Goal: Task Accomplishment & Management: Use online tool/utility

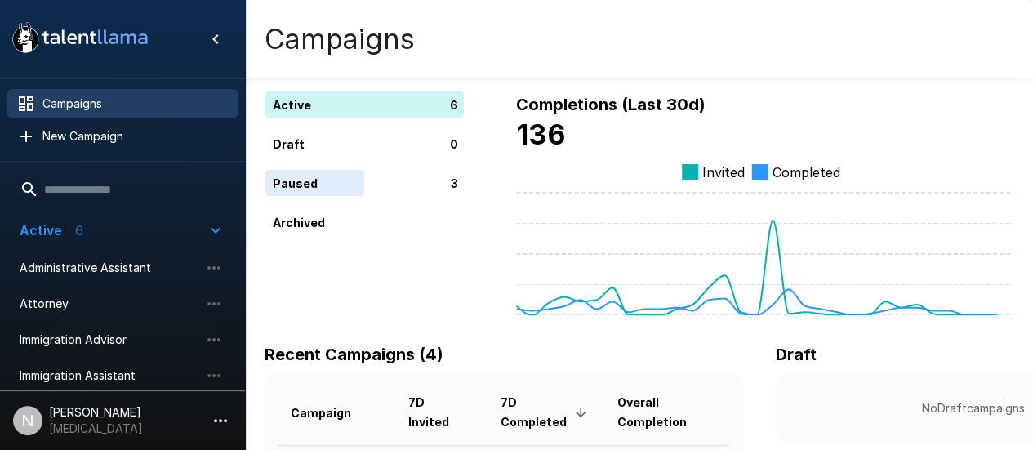
scroll to position [144, 0]
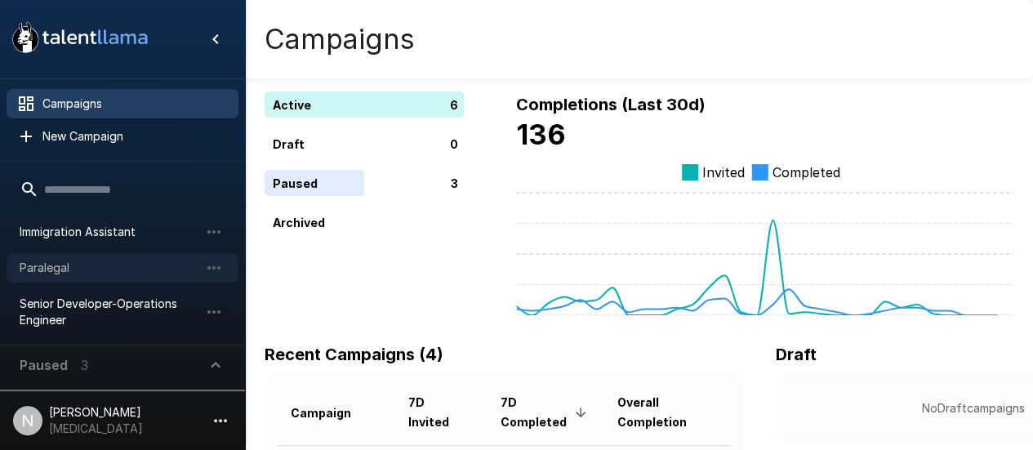
click at [48, 270] on span "Paralegal" at bounding box center [110, 268] width 180 height 16
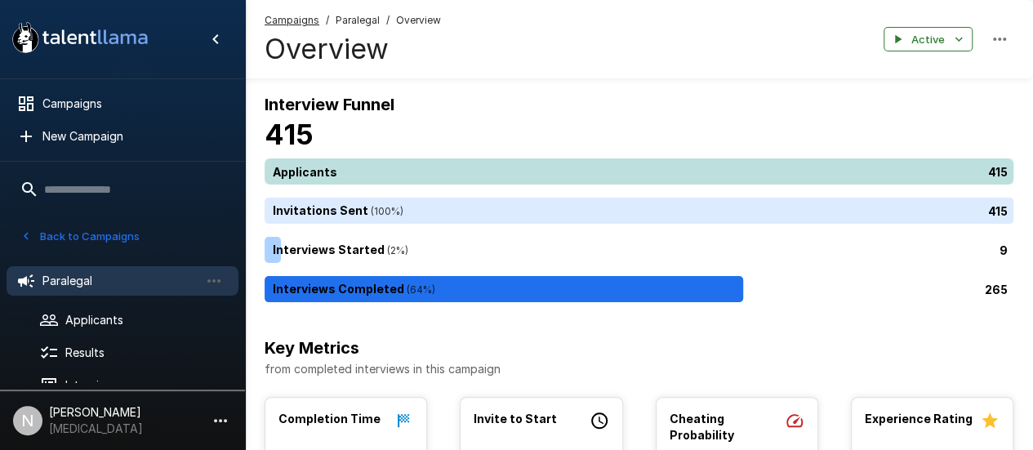
click at [339, 170] on div "415" at bounding box center [643, 171] width 756 height 26
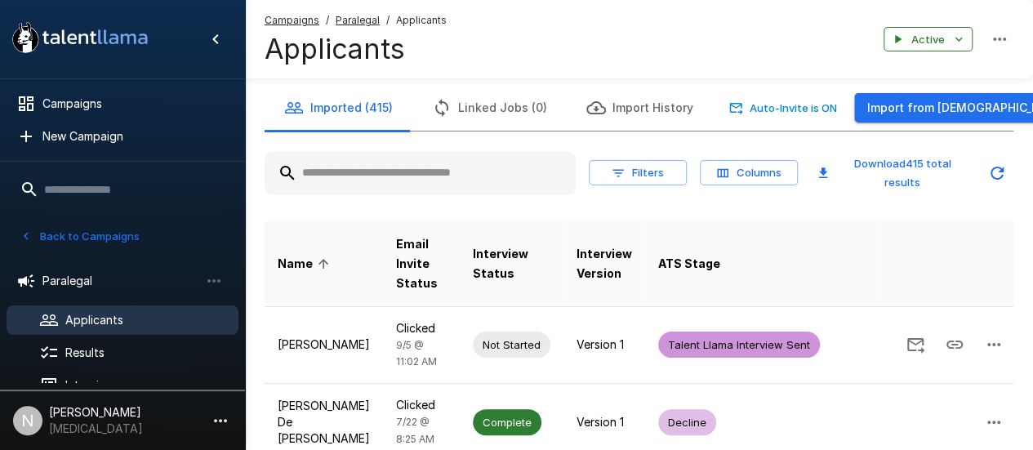
click at [359, 177] on input "text" at bounding box center [420, 172] width 311 height 29
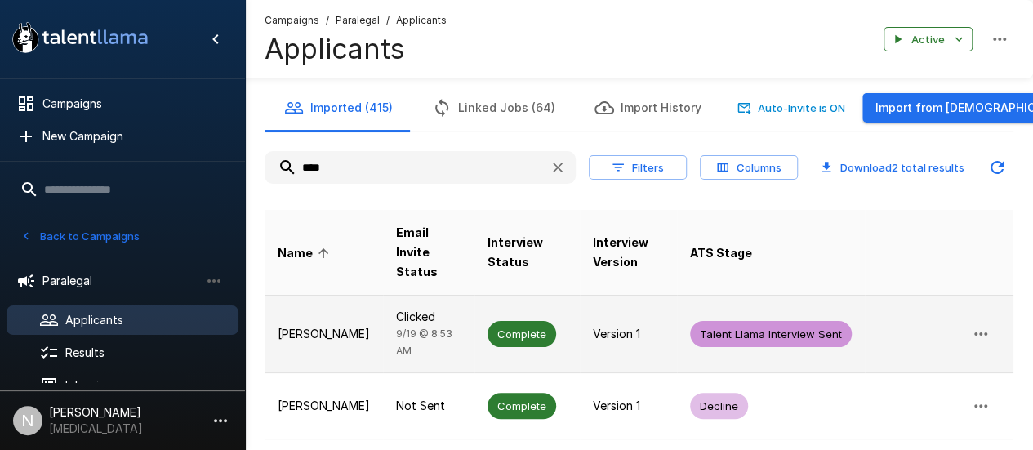
type input "****"
click at [296, 326] on p "[PERSON_NAME]" at bounding box center [324, 334] width 92 height 16
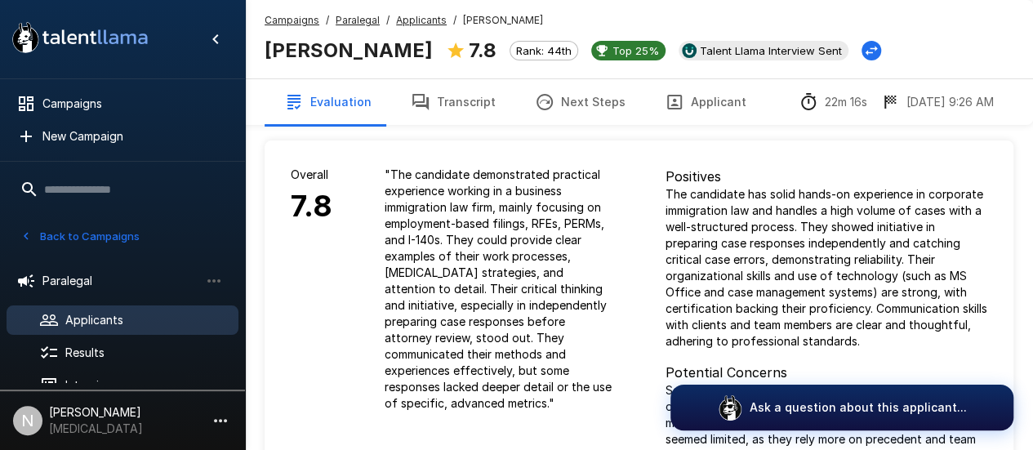
drag, startPoint x: 450, startPoint y: 104, endPoint x: 466, endPoint y: 115, distance: 19.9
click at [449, 105] on button "Transcript" at bounding box center [453, 102] width 124 height 46
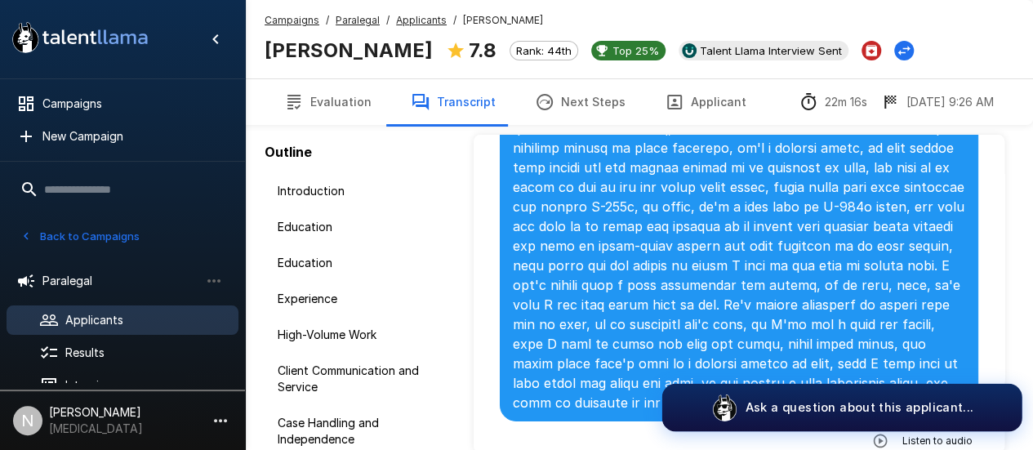
scroll to position [82, 0]
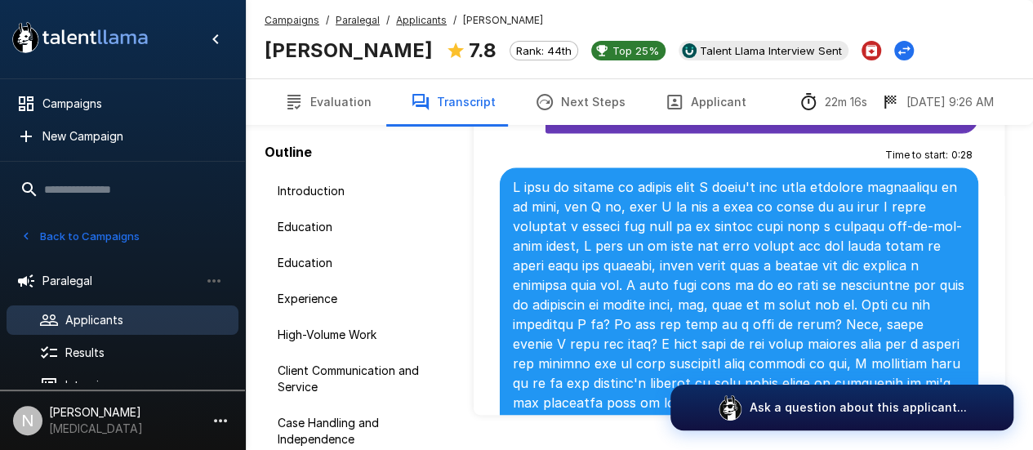
scroll to position [4901, 0]
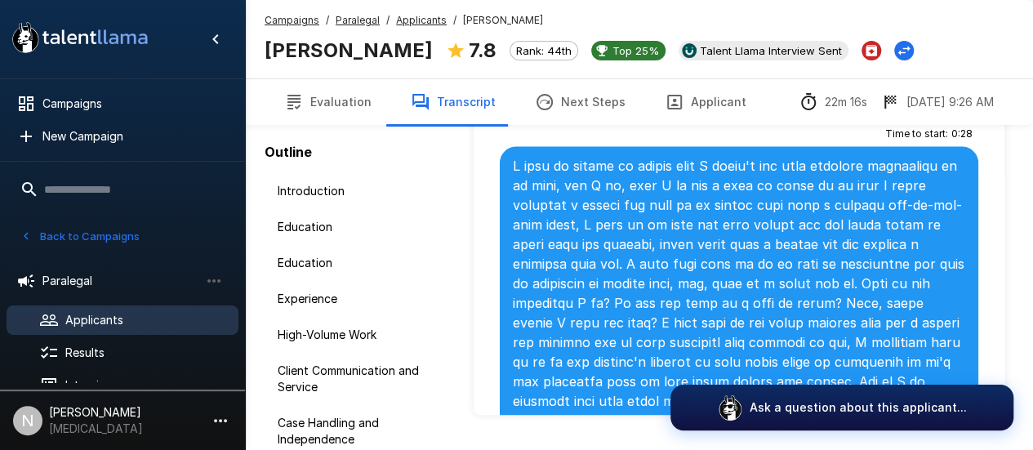
click at [681, 197] on p at bounding box center [739, 303] width 453 height 294
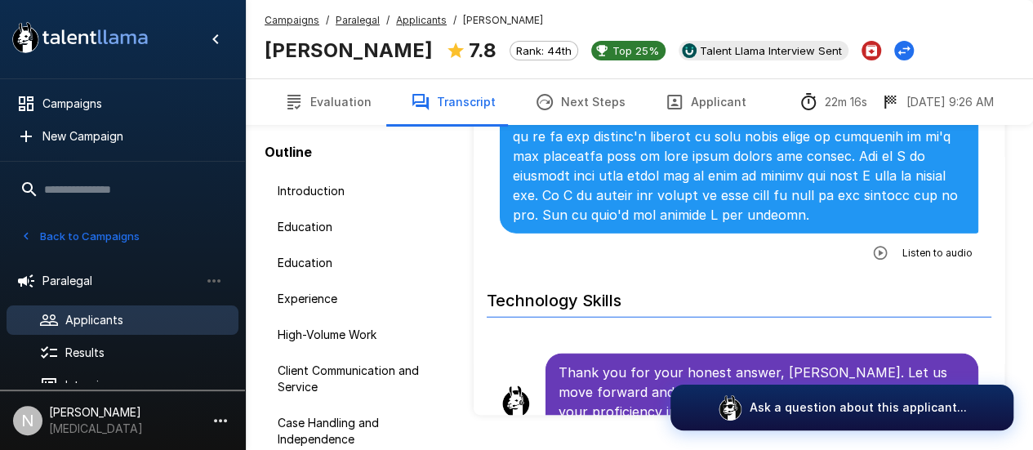
scroll to position [5146, 0]
